Goal: Navigation & Orientation: Find specific page/section

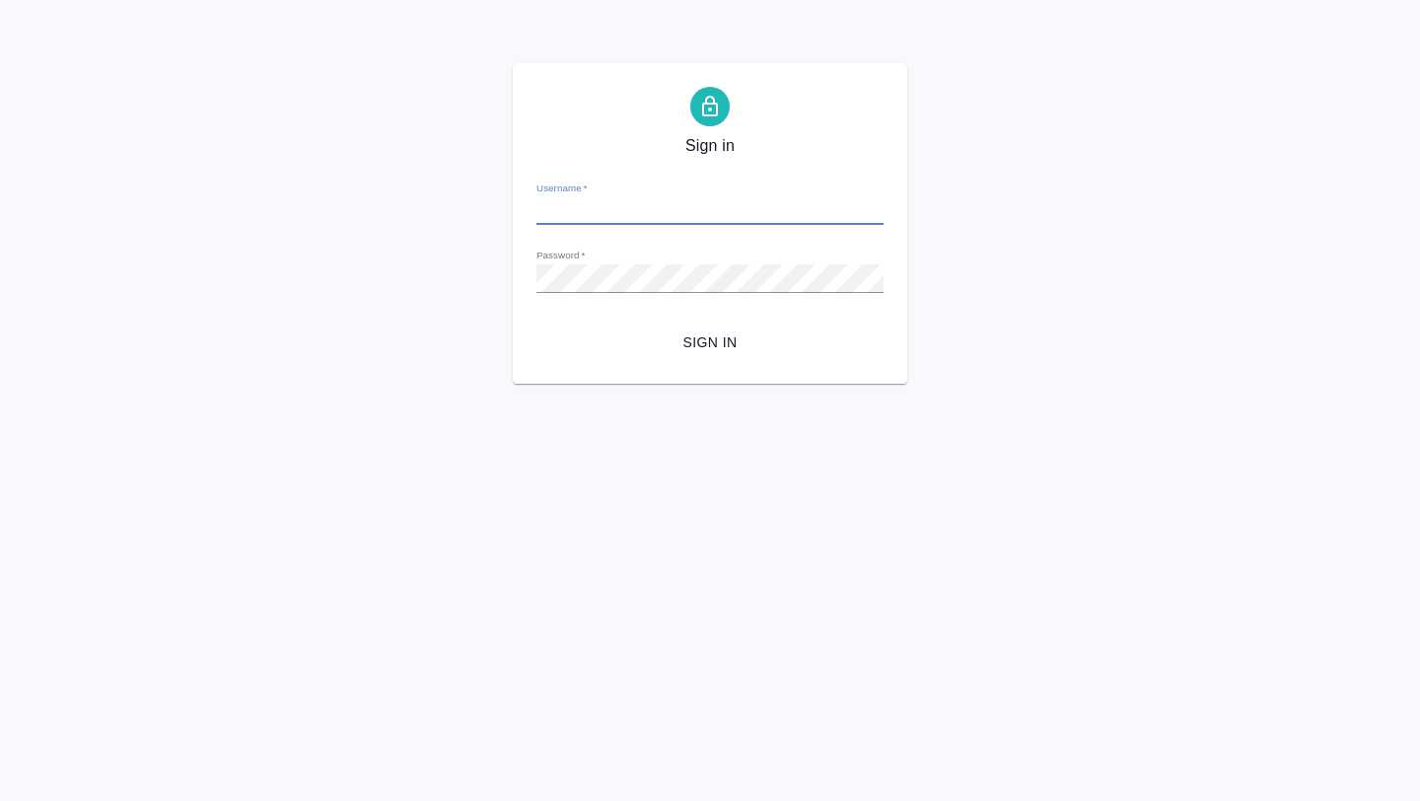
type input "[EMAIL_ADDRESS][DOMAIN_NAME]"
click at [693, 351] on span "Sign in" at bounding box center [710, 342] width 316 height 25
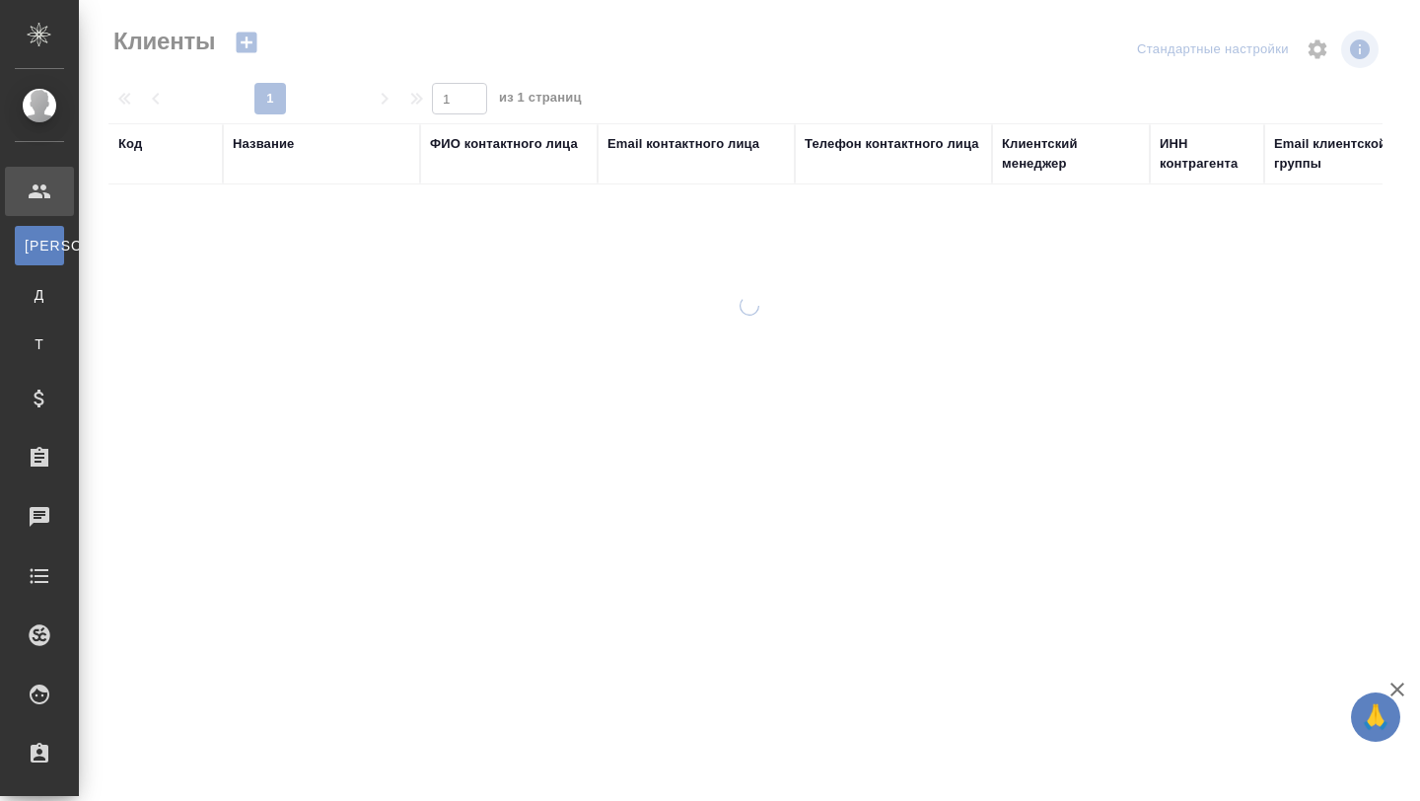
select select "RU"
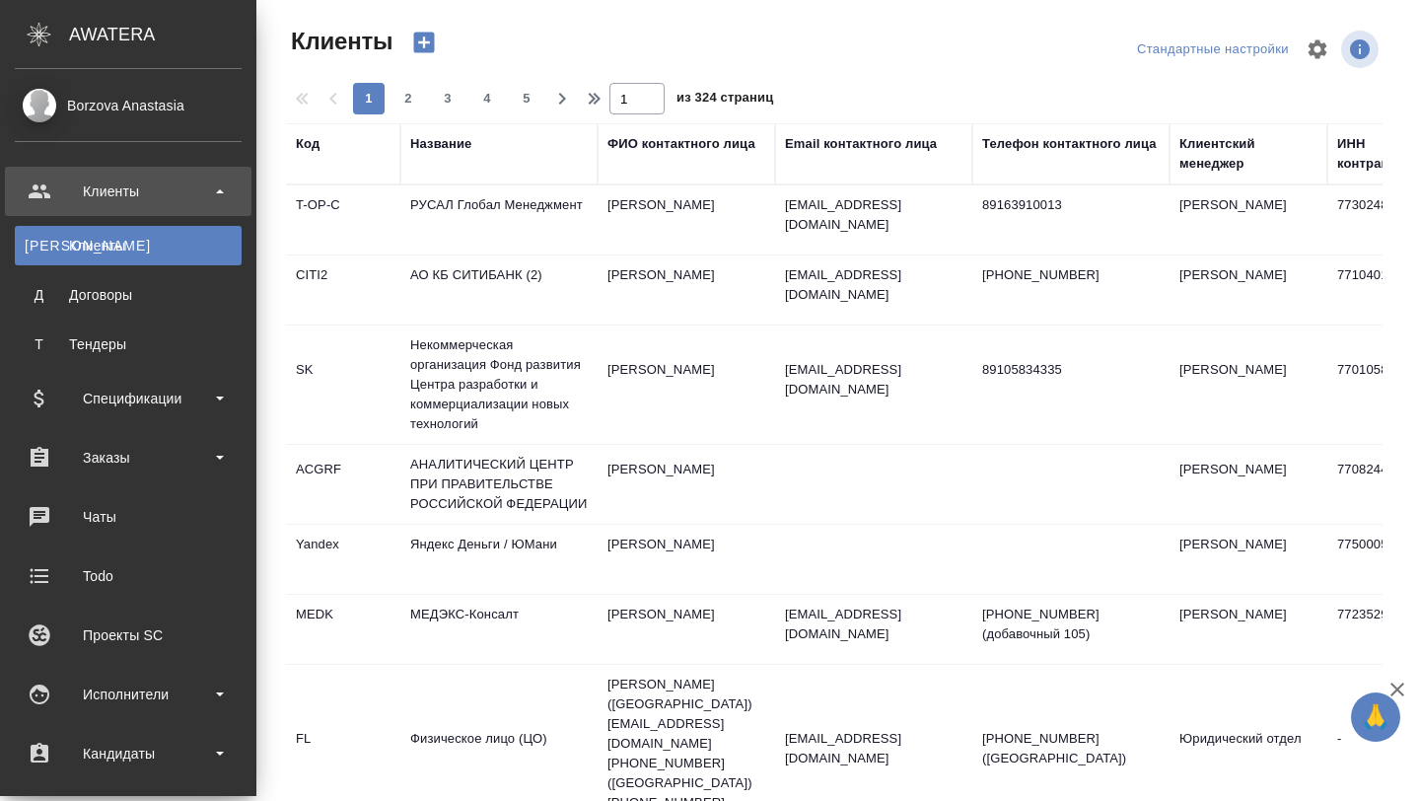
click at [65, 787] on ul "Клиенты К Клиенты Д Договоры Т Тендеры Спецификации Заказы 0 Чаты Todo Проекты …" at bounding box center [128, 675] width 256 height 1036
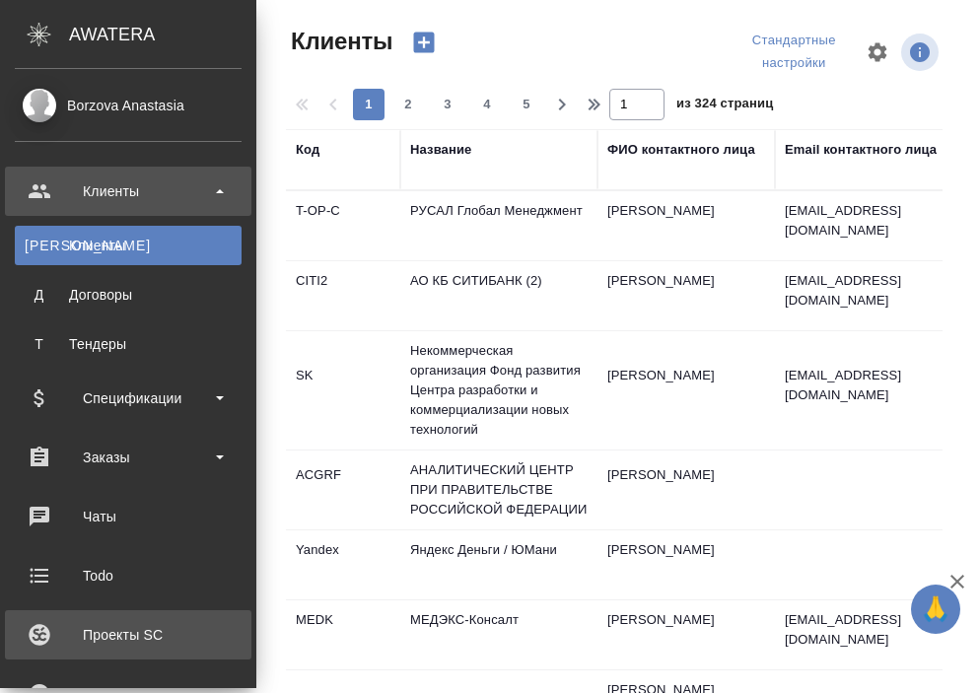
click at [96, 631] on div "Проекты SC" at bounding box center [128, 635] width 227 height 30
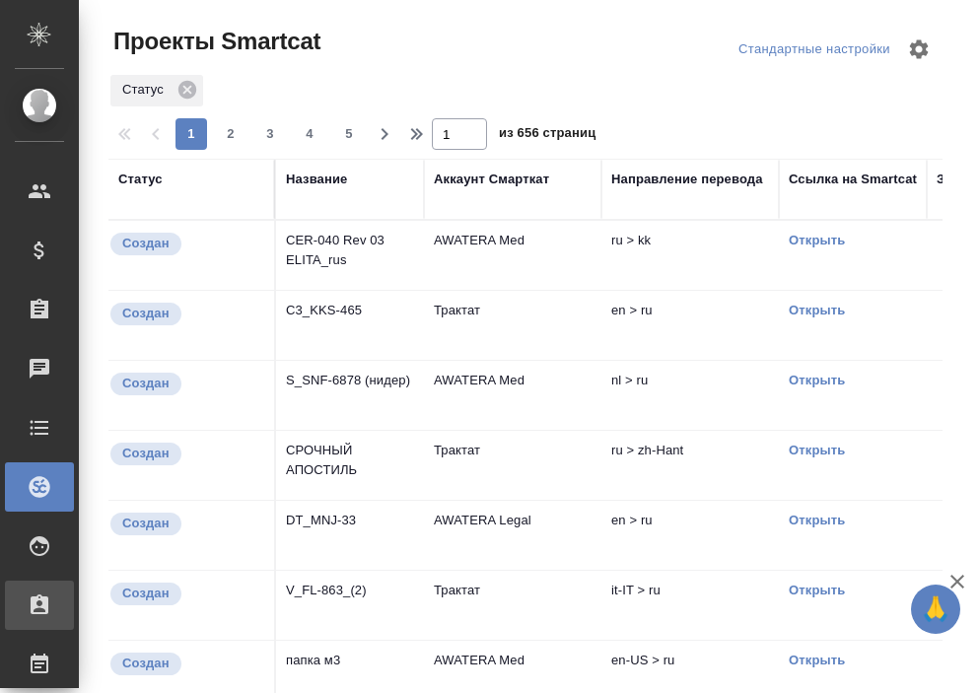
click at [47, 612] on icon at bounding box center [40, 605] width 18 height 20
click at [35, 604] on div "Кандидаты" at bounding box center [14, 606] width 49 height 30
click at [40, 601] on icon at bounding box center [40, 605] width 18 height 20
click at [51, 563] on div "Исполнители" at bounding box center [39, 546] width 69 height 49
click at [30, 599] on div "Для PM/LQA" at bounding box center [15, 601] width 30 height 20
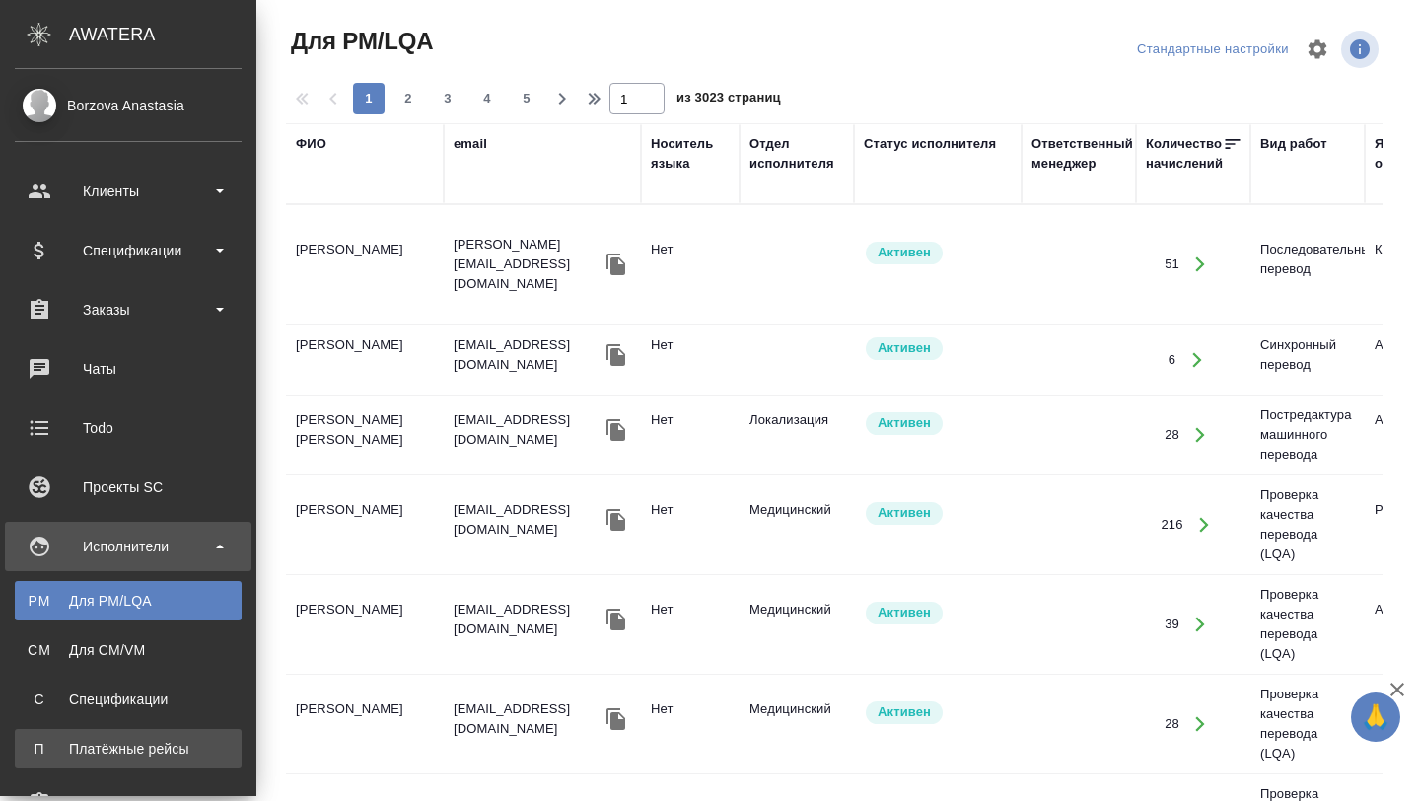
click at [88, 759] on link "П Платёжные рейсы" at bounding box center [128, 748] width 227 height 39
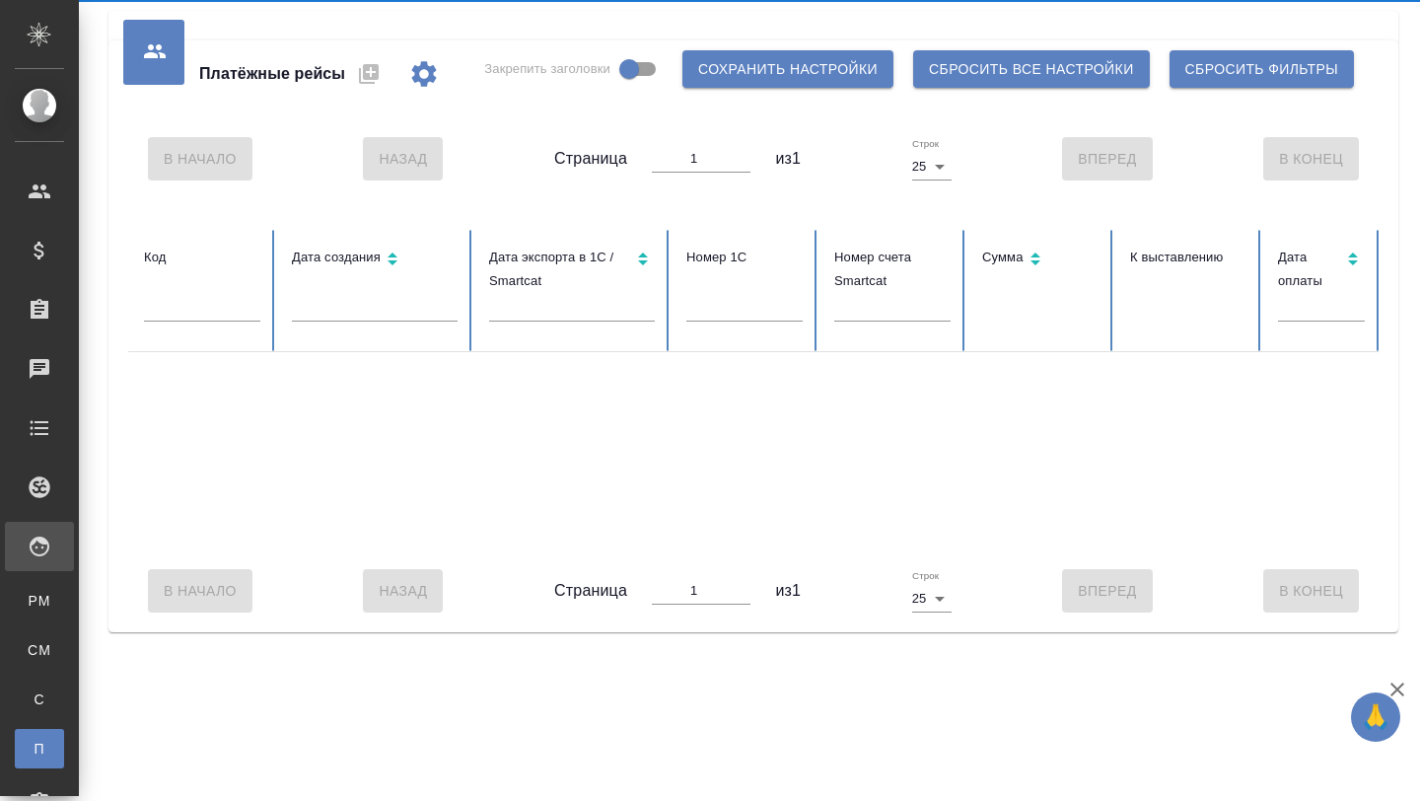
click at [227, 546] on div at bounding box center [1075, 450] width 1894 height 197
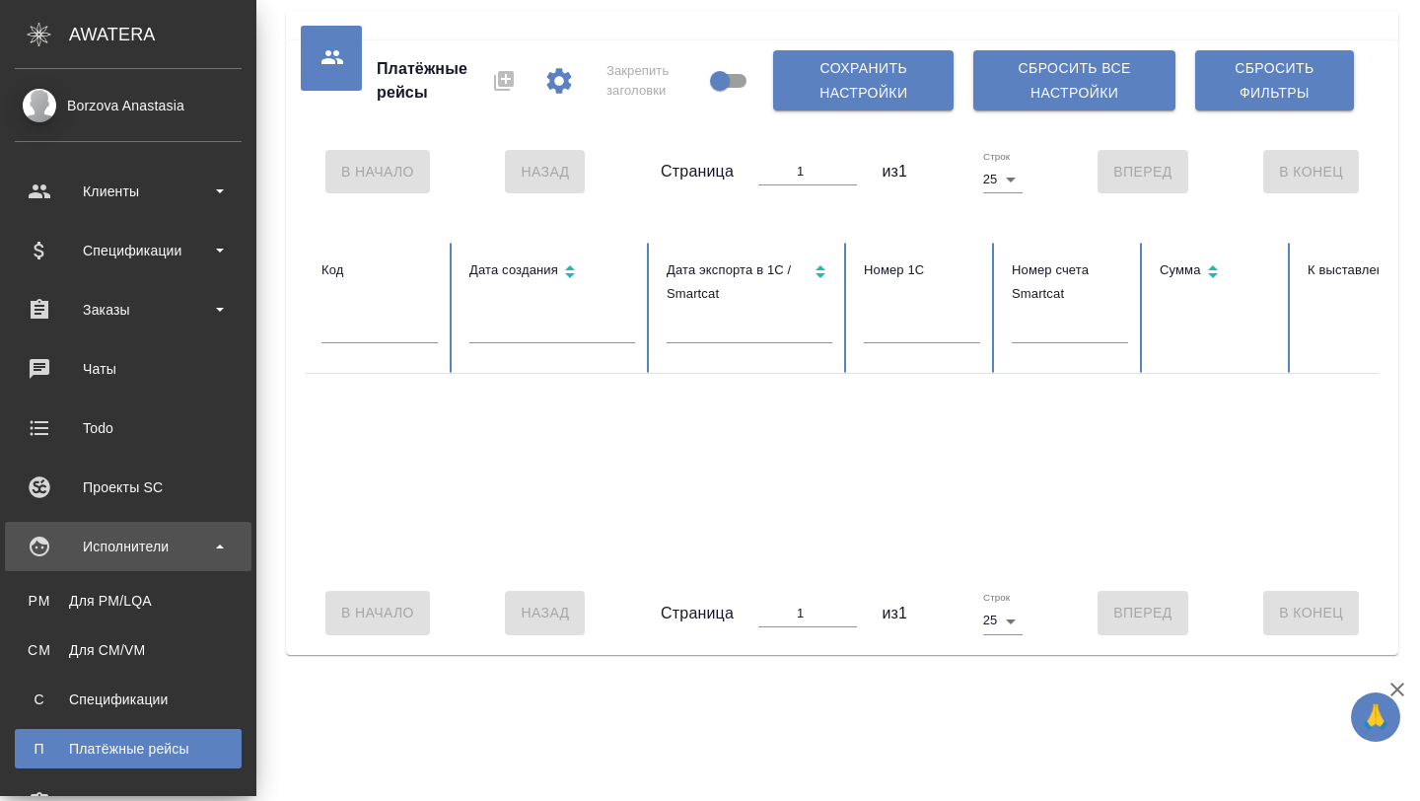
click at [220, 544] on b at bounding box center [220, 546] width 8 height 4
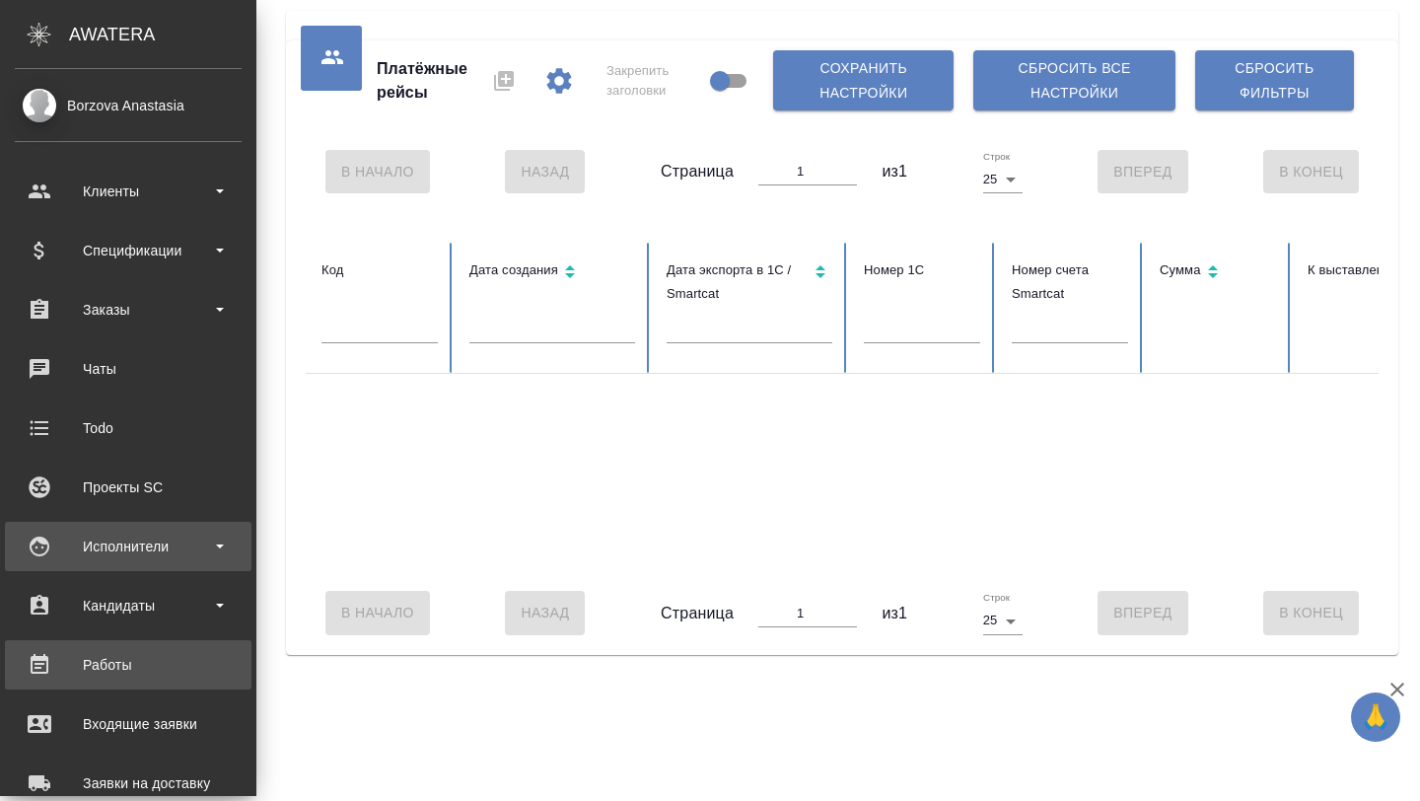
click at [135, 678] on div "Работы" at bounding box center [128, 665] width 227 height 30
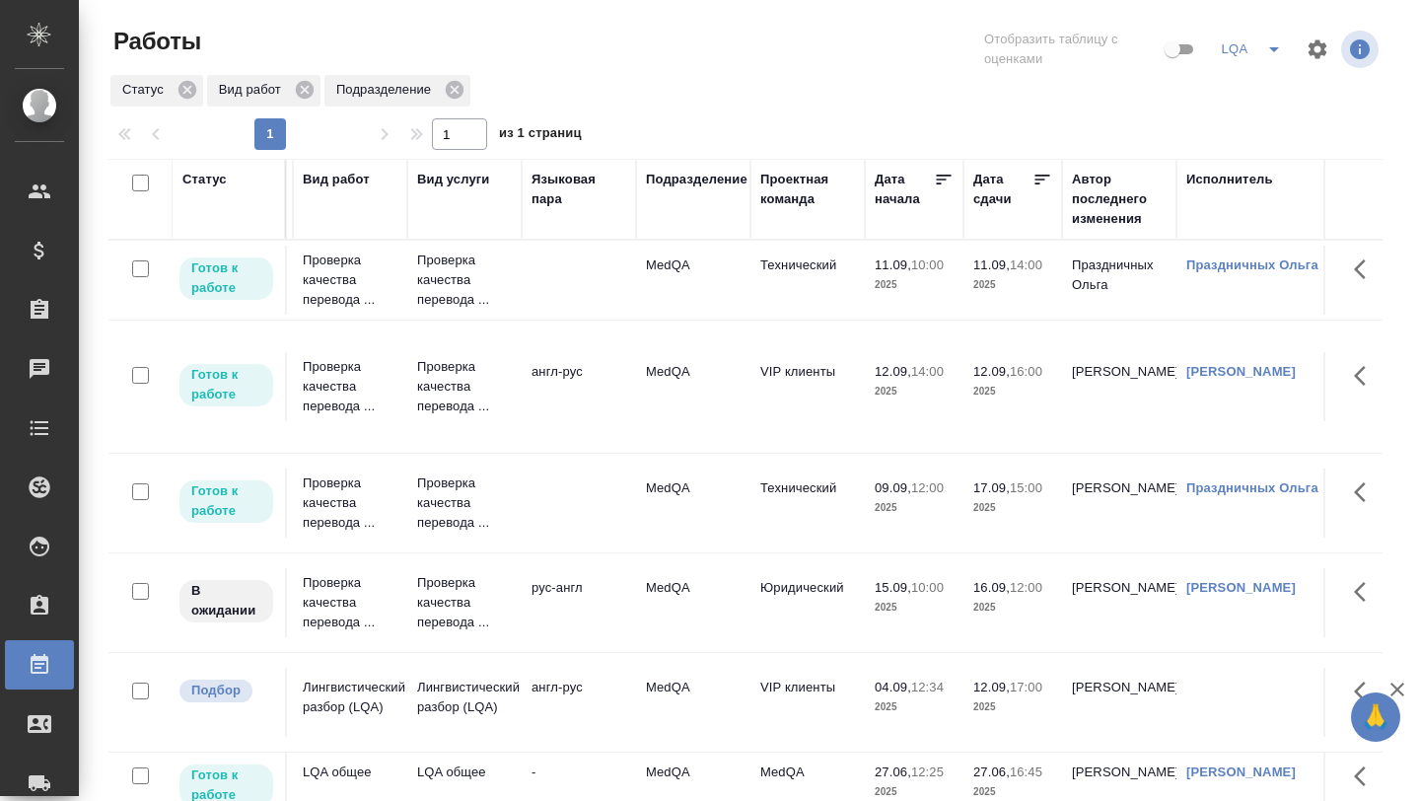
scroll to position [0, 226]
